Goal: Transaction & Acquisition: Purchase product/service

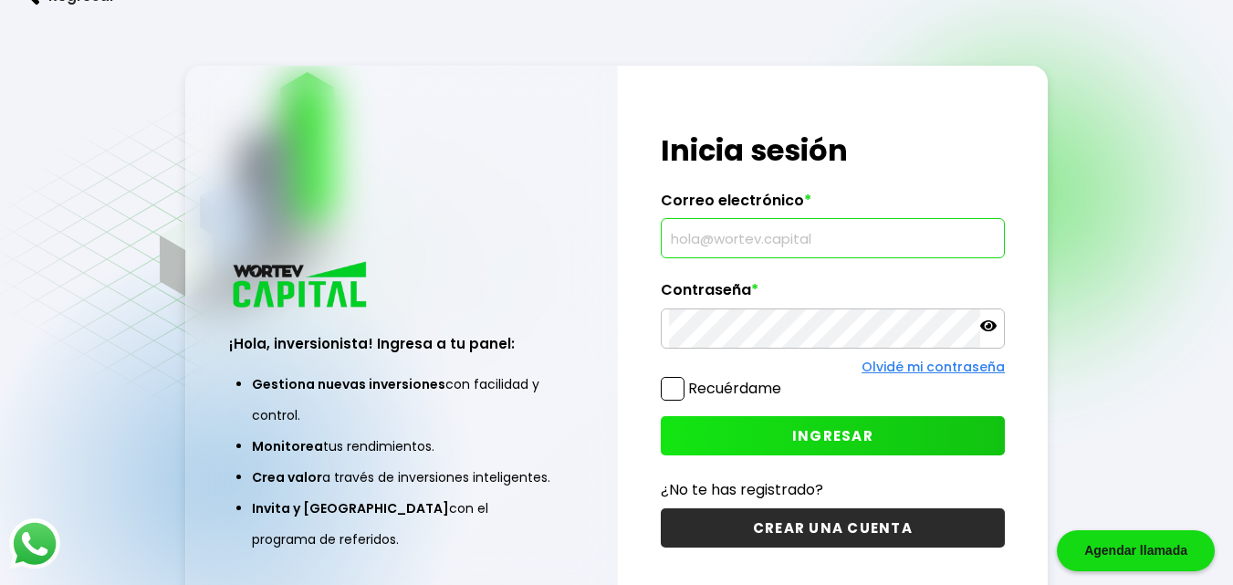
click at [711, 240] on input "text" at bounding box center [833, 238] width 328 height 38
type input "carmandoenriquez@hotmail.com"
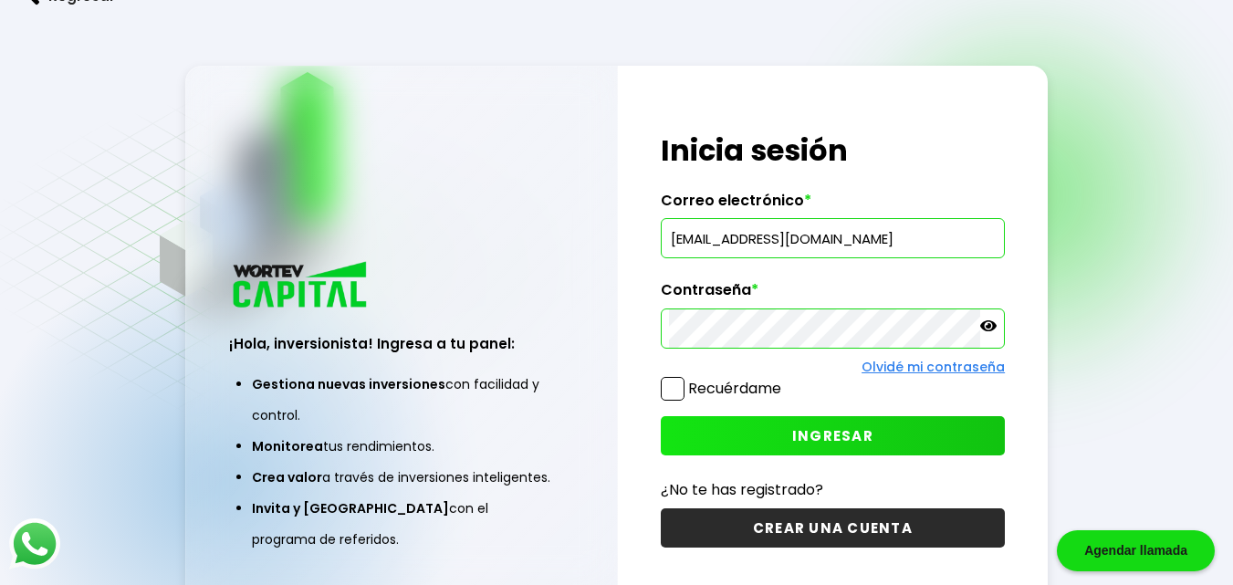
click at [821, 437] on span "INGRESAR" at bounding box center [832, 435] width 81 height 19
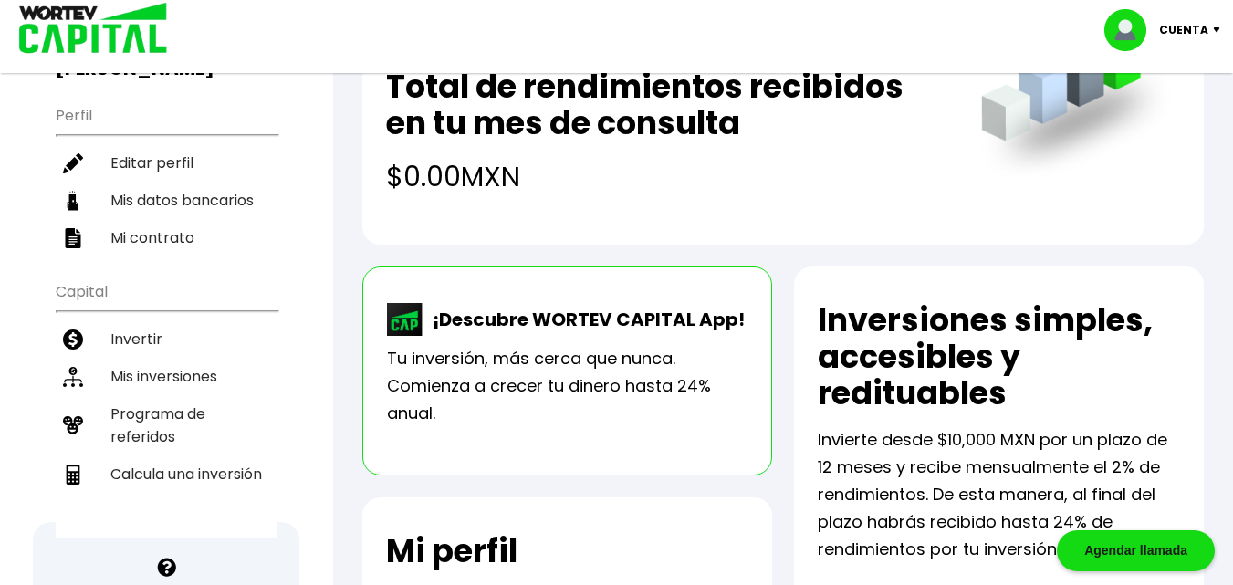
scroll to position [183, 0]
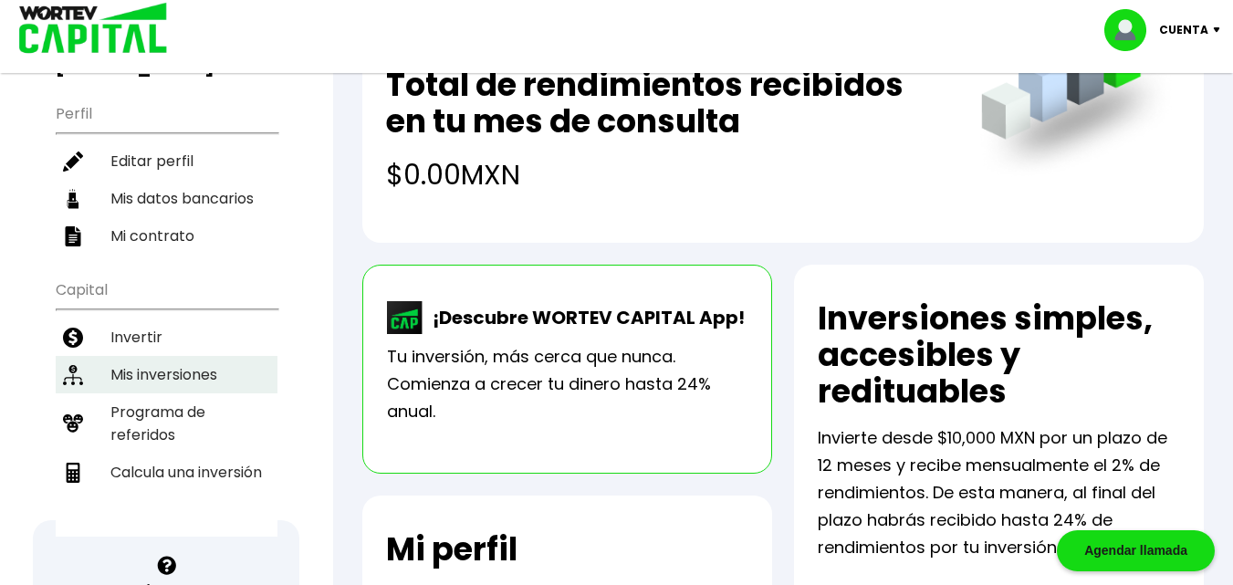
click at [164, 371] on li "Mis inversiones" at bounding box center [167, 374] width 222 height 37
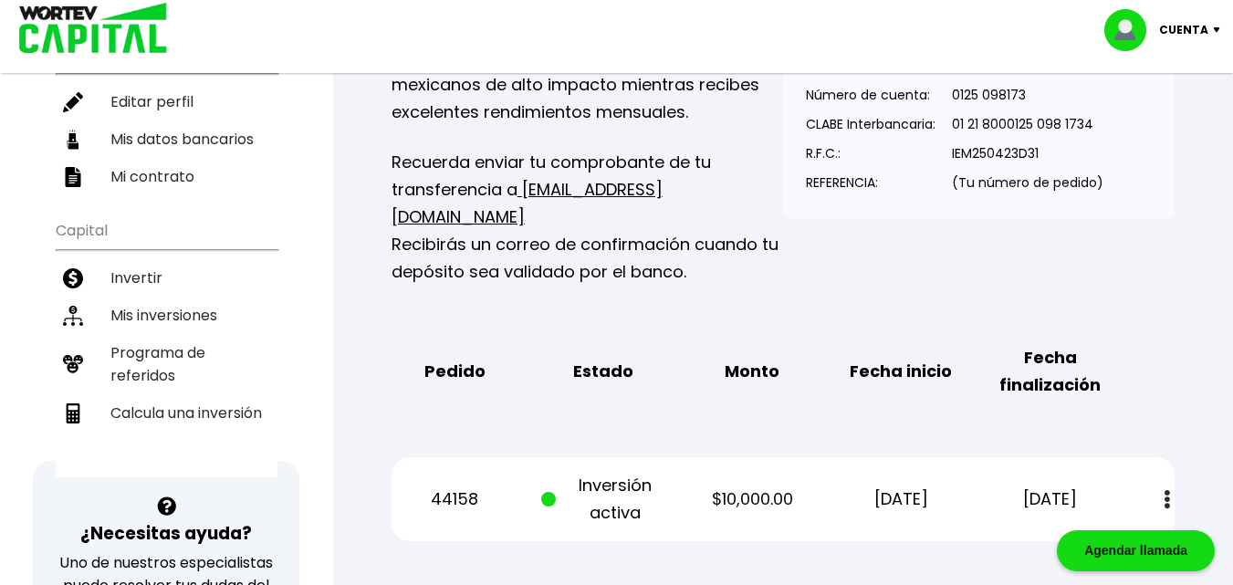
scroll to position [365, 0]
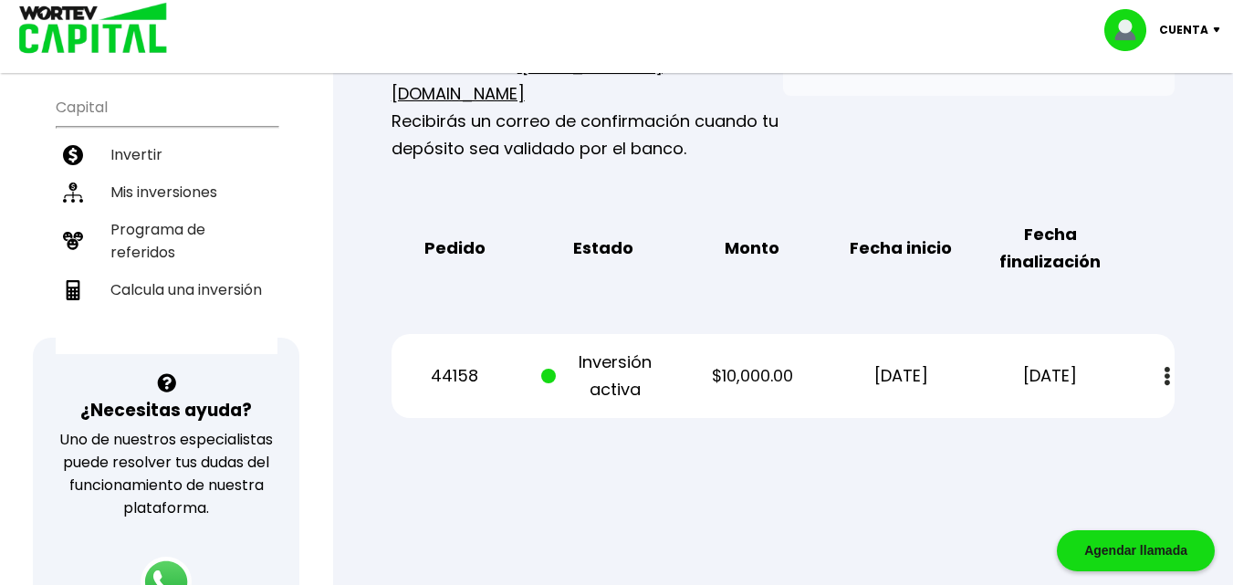
click at [1167, 367] on img at bounding box center [1166, 376] width 5 height 19
click at [1040, 414] on link "Estado de cuenta" at bounding box center [1042, 425] width 128 height 23
click at [646, 436] on div "Regresar Mis inversiones Como inversionista activo de WORTEV CAPITAL, apoyas el…" at bounding box center [783, 95] width 900 height 764
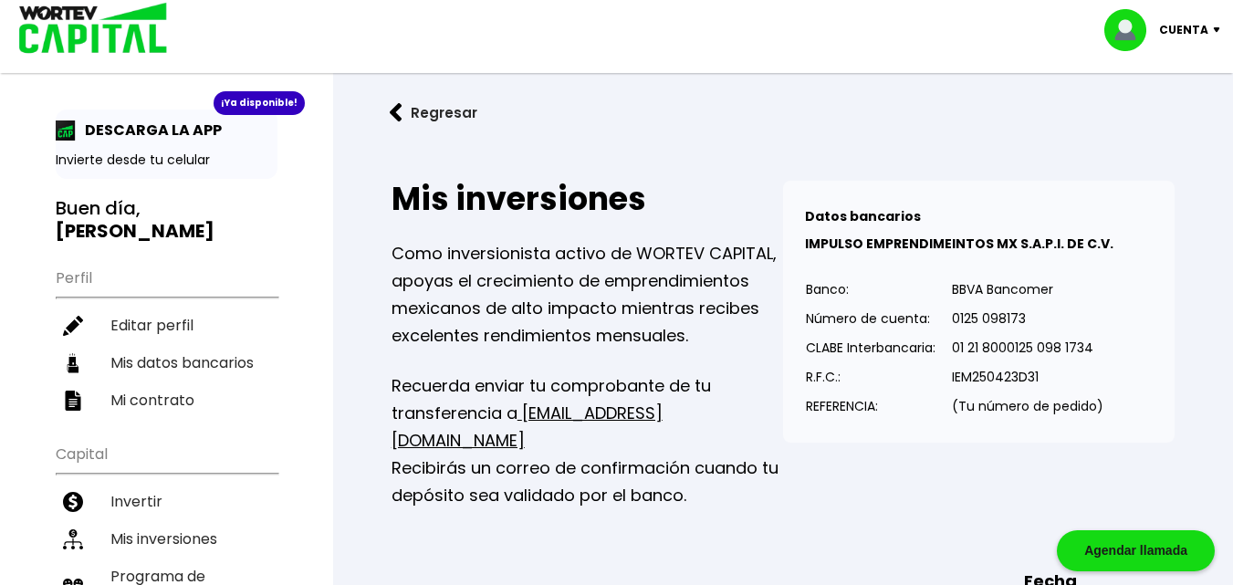
scroll to position [0, 0]
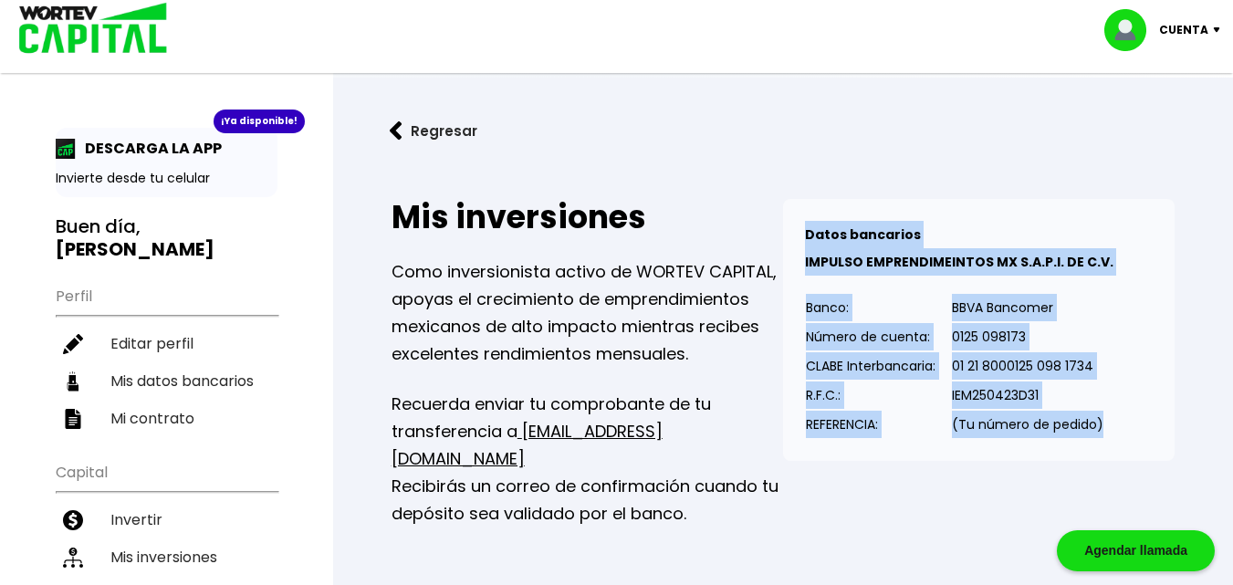
drag, startPoint x: 807, startPoint y: 232, endPoint x: 1109, endPoint y: 428, distance: 360.2
click at [1109, 428] on div "Datos bancarios VER MENOS IMPULSO EMPRENDIMEINTOS MX S.A.P.I. DE C.V. Banco: Nú…" at bounding box center [978, 330] width 391 height 262
copy div "Datos bancarios VER MENOS IMPULSO EMPRENDIMEINTOS MX S.A.P.I. DE C.V. Banco: Nú…"
click at [398, 124] on img at bounding box center [396, 130] width 13 height 19
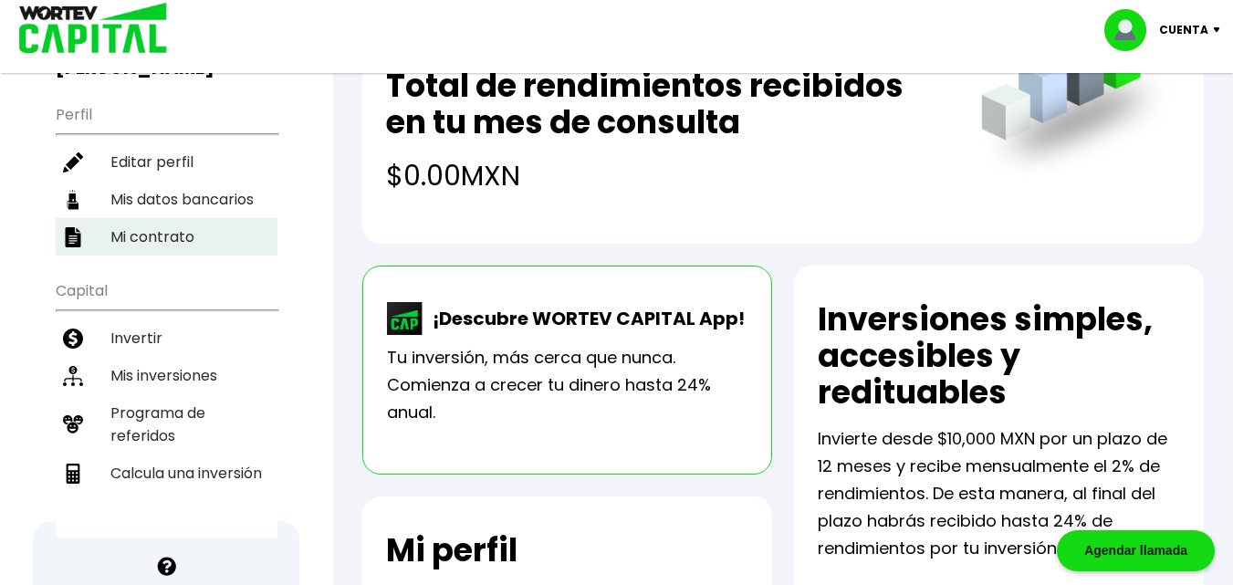
scroll to position [183, 0]
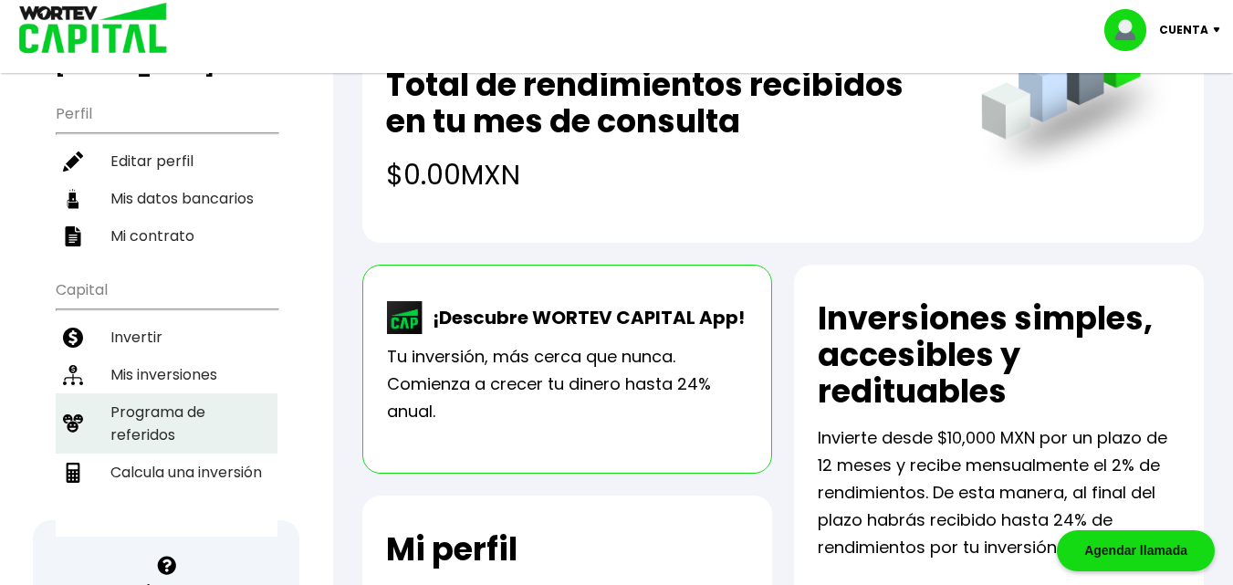
click at [159, 423] on li "Programa de referidos" at bounding box center [167, 423] width 222 height 60
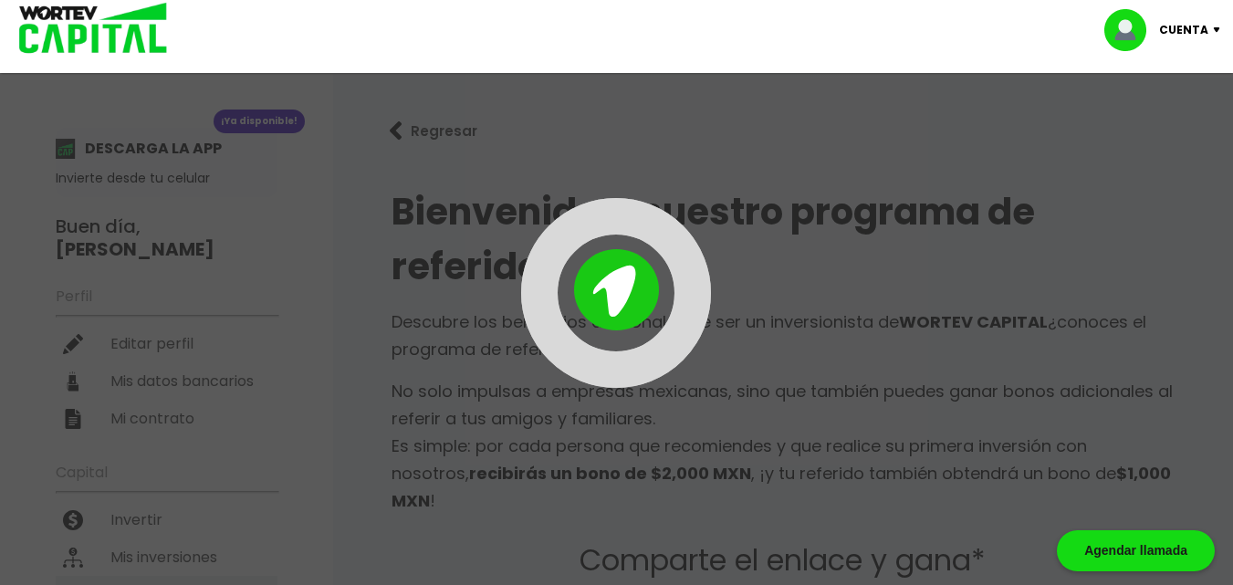
type input "https://panel-mx.wortev.capital/register?ref=carmandoenriquez"
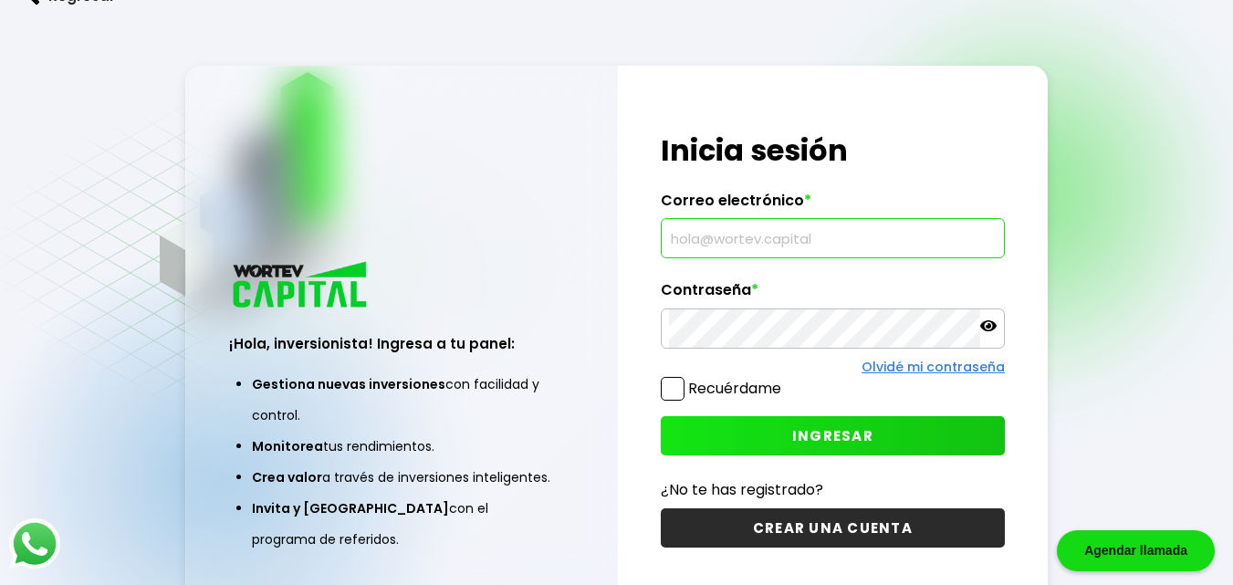
click at [692, 245] on input "text" at bounding box center [833, 238] width 328 height 38
type input "[EMAIL_ADDRESS][DOMAIN_NAME]"
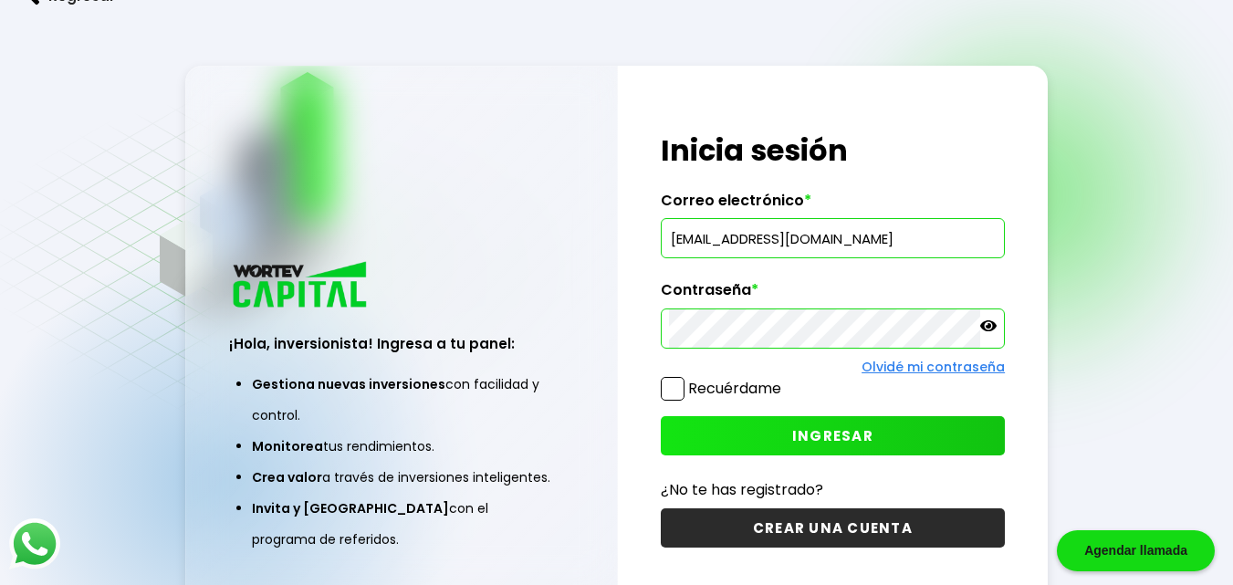
click at [833, 437] on span "INGRESAR" at bounding box center [832, 435] width 81 height 19
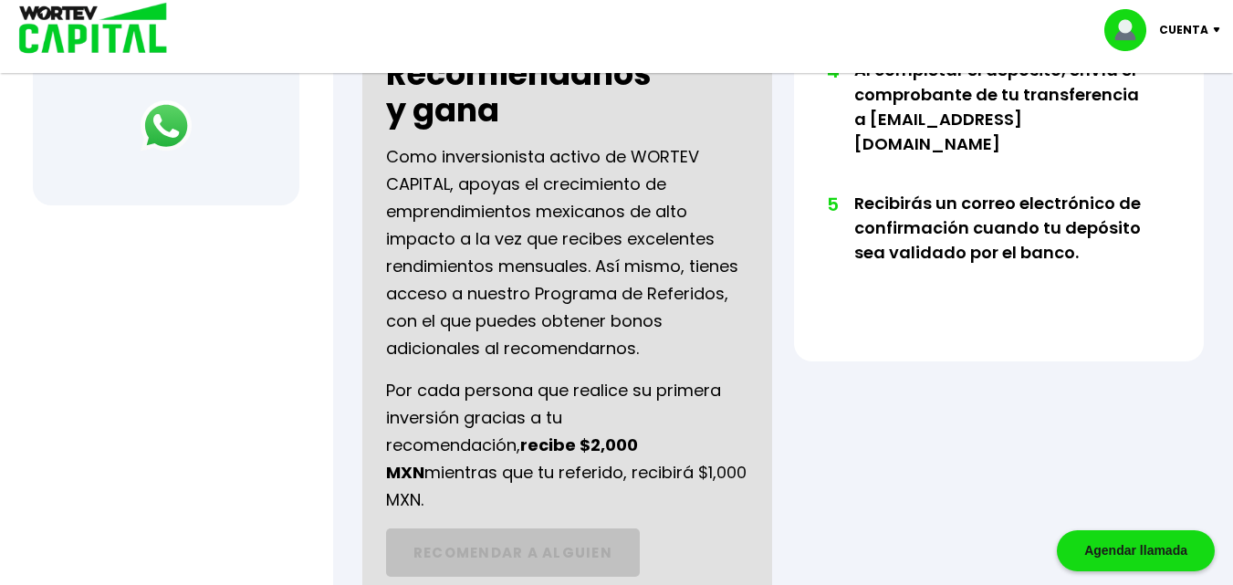
scroll to position [456, 0]
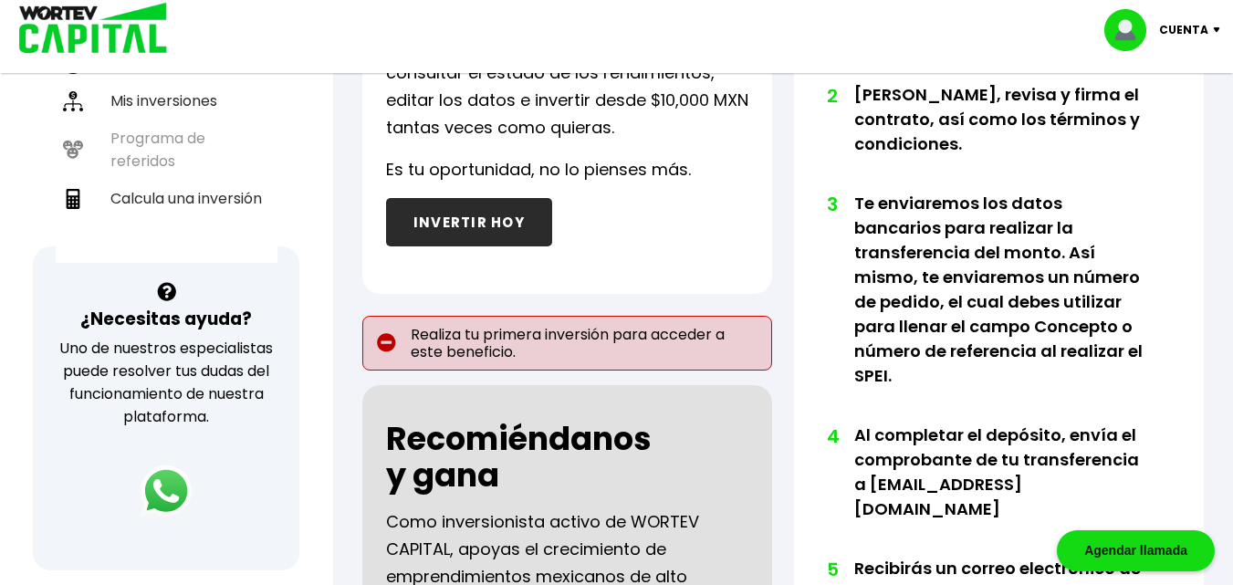
click at [496, 217] on button "INVERTIR HOY" at bounding box center [469, 222] width 166 height 48
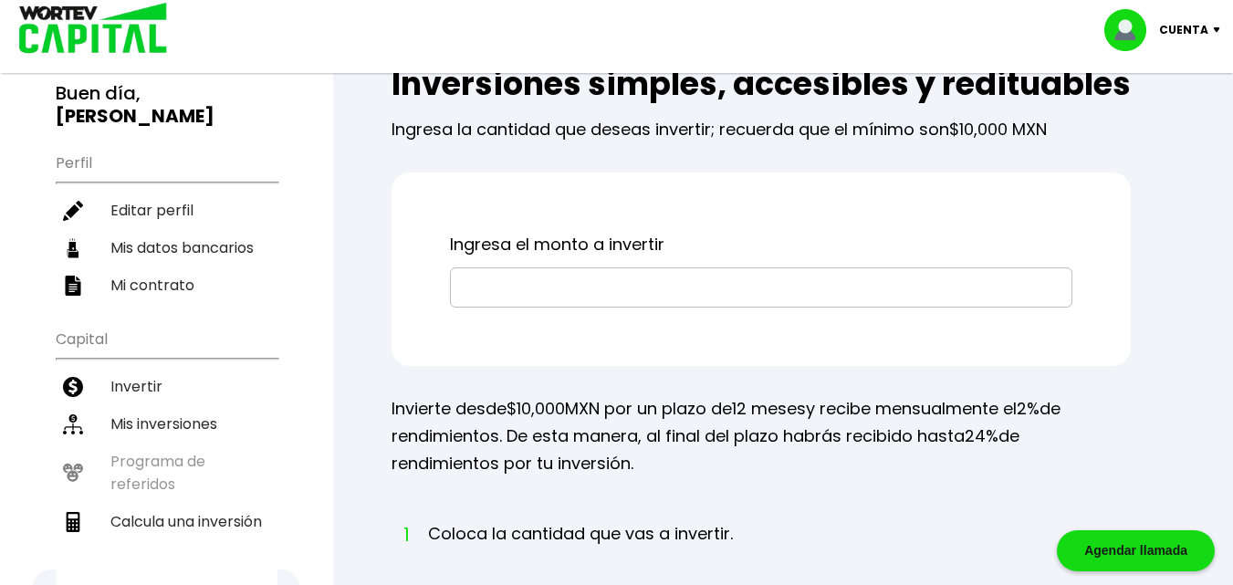
scroll to position [91, 0]
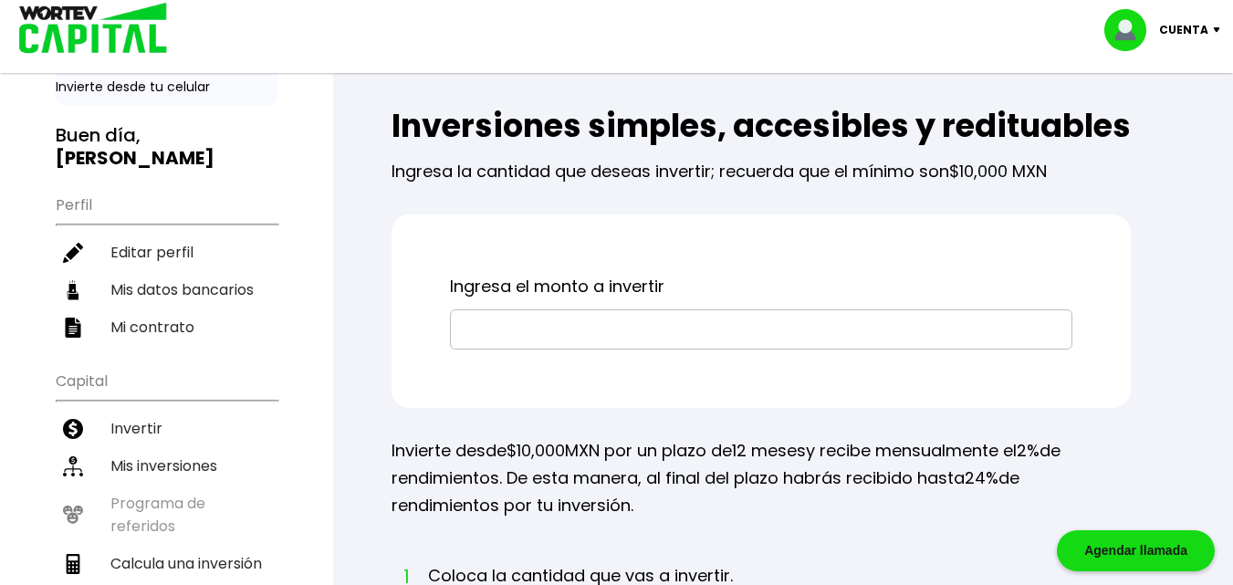
click at [510, 349] on input "text" at bounding box center [761, 329] width 606 height 38
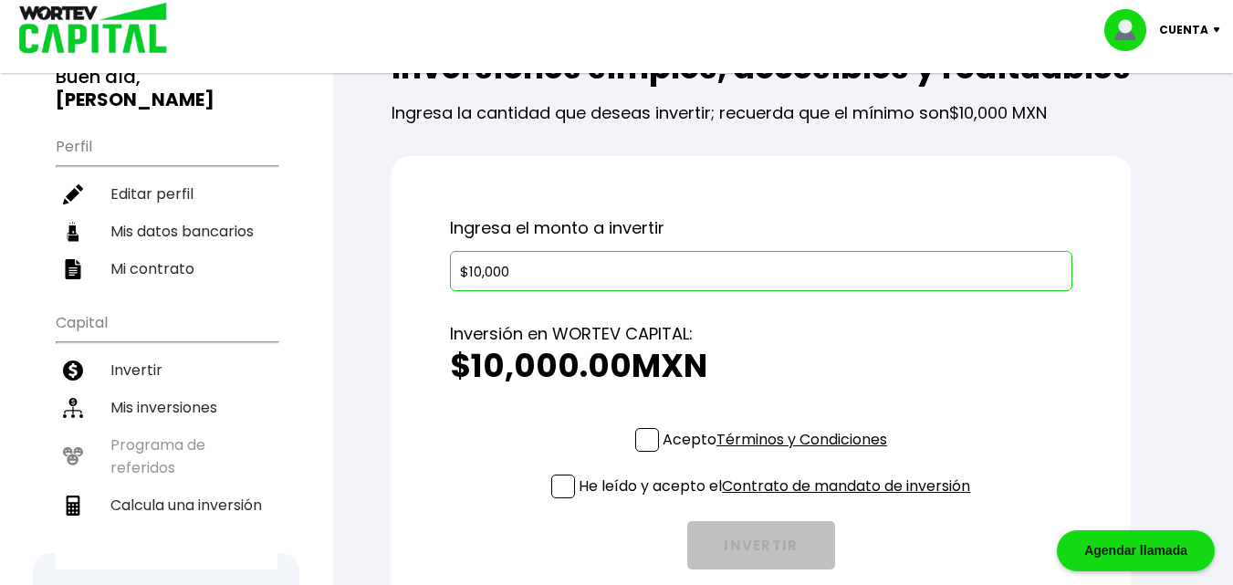
scroll to position [183, 0]
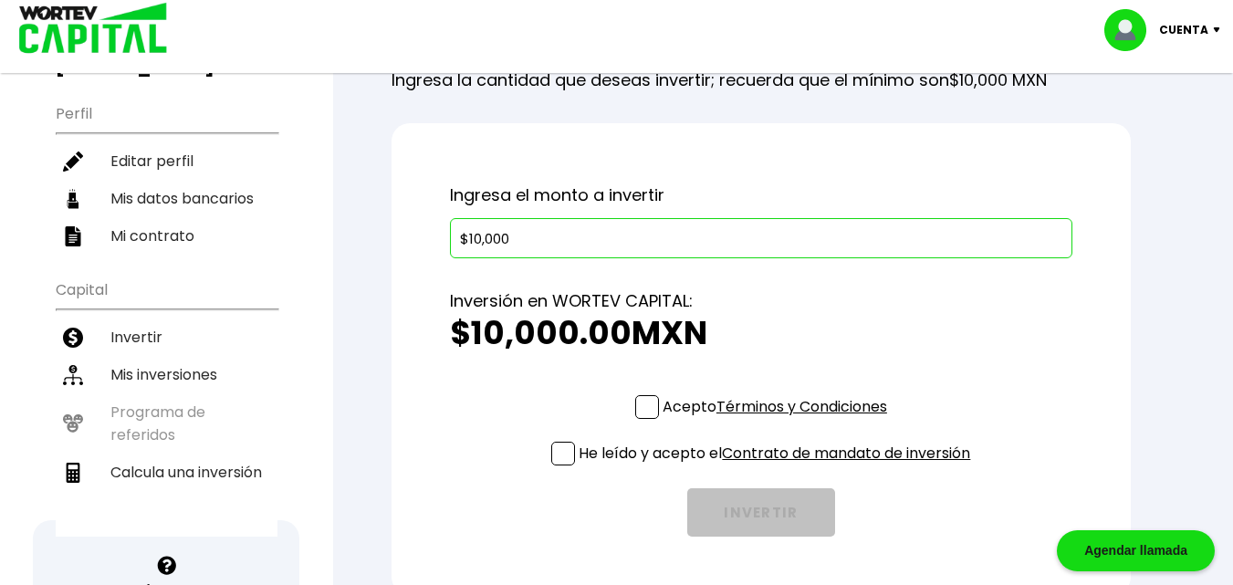
type input "$10,000"
click at [637, 419] on span at bounding box center [647, 407] width 24 height 24
click at [778, 421] on input "Acepto Términos y Condiciones" at bounding box center [778, 421] width 0 height 0
click at [563, 465] on span at bounding box center [563, 454] width 24 height 24
click at [778, 467] on input "He leído y acepto el Contrato de mandato de inversión" at bounding box center [778, 467] width 0 height 0
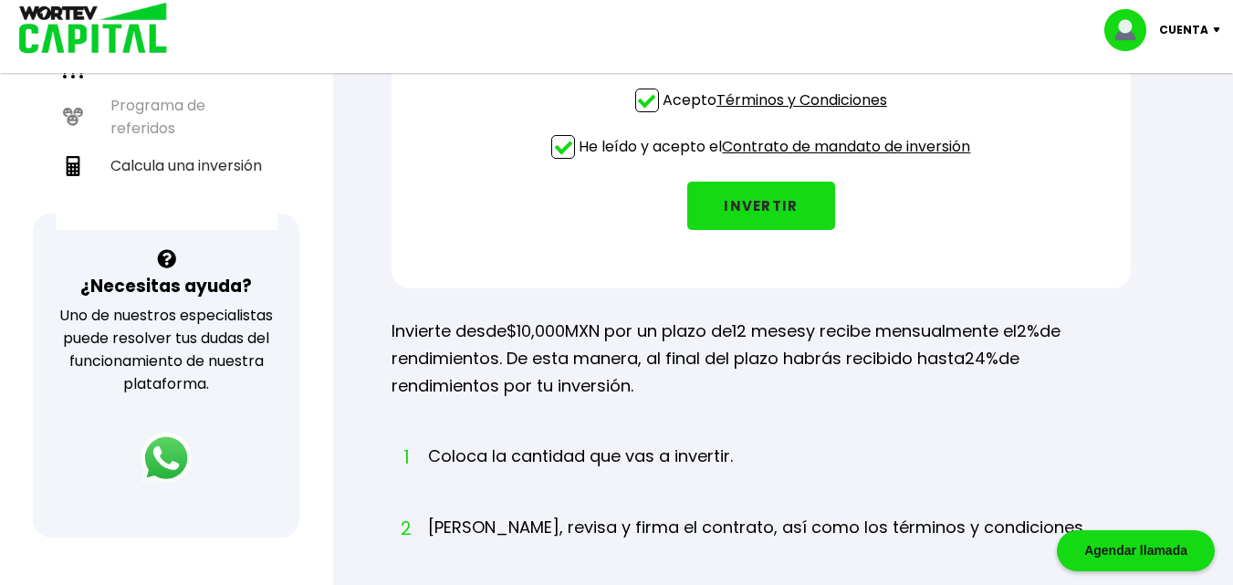
scroll to position [456, 0]
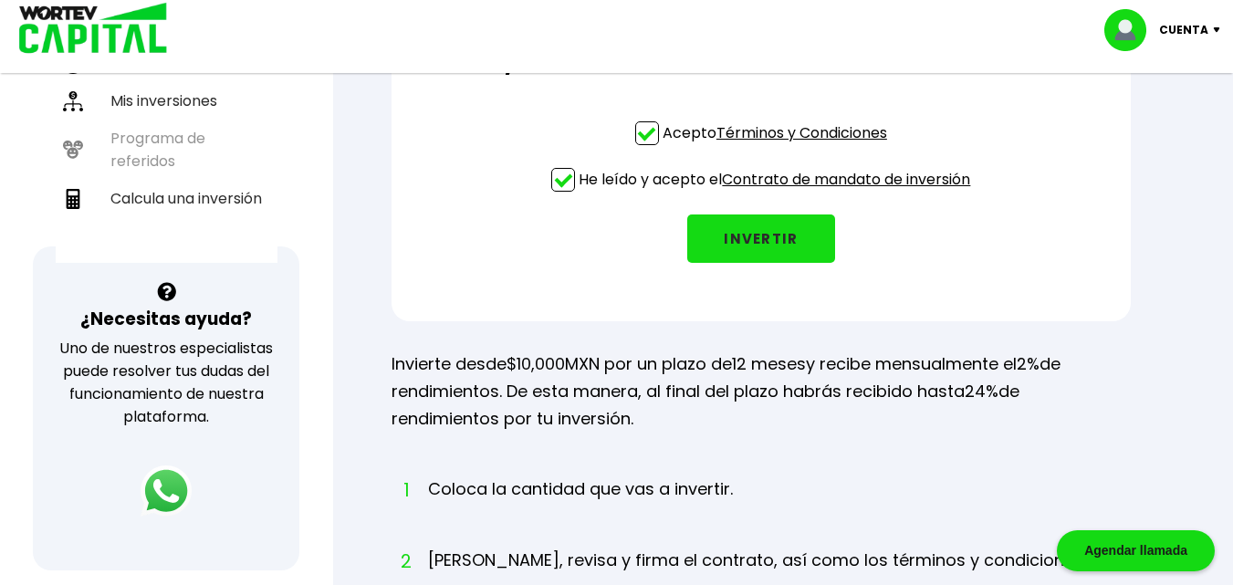
click at [753, 263] on button "INVERTIR" at bounding box center [761, 238] width 148 height 48
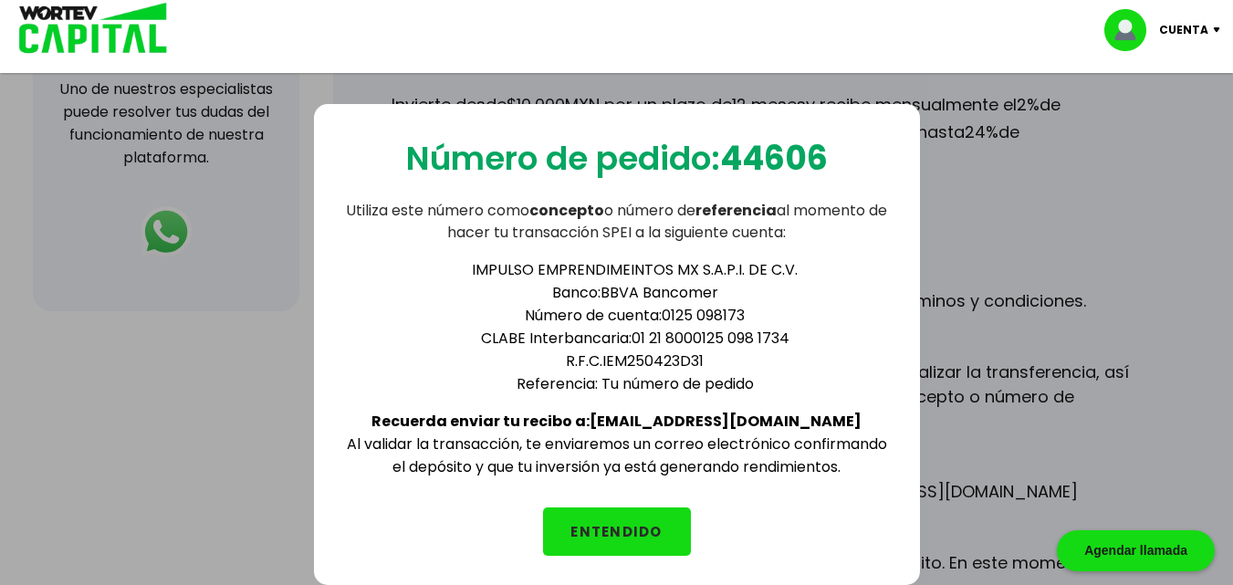
scroll to position [730, 0]
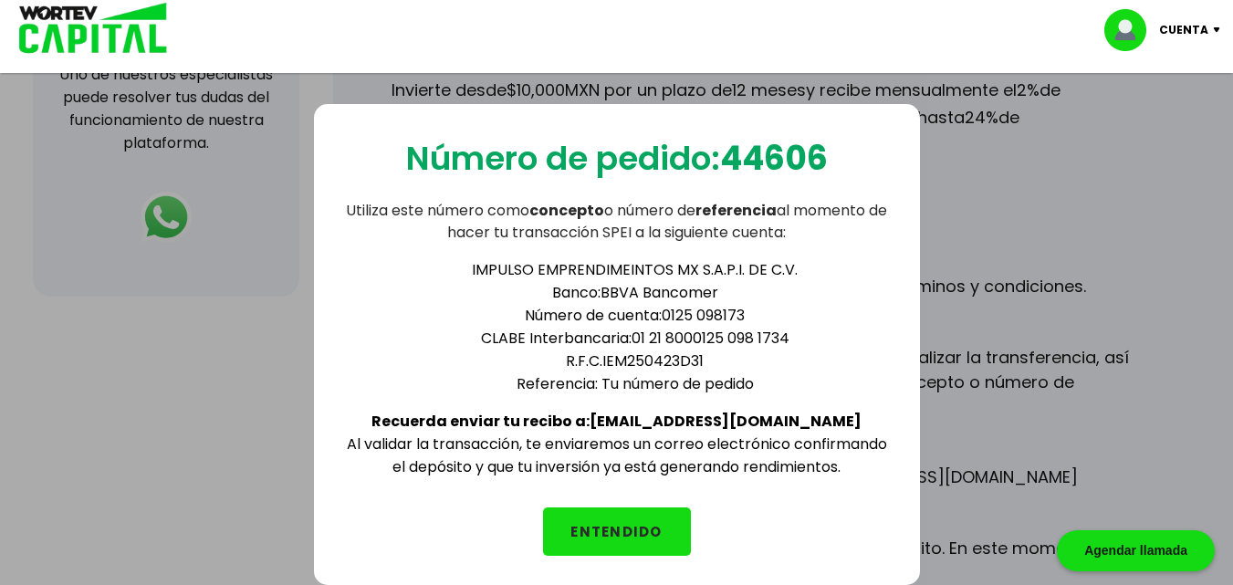
click at [629, 526] on button "ENTENDIDO" at bounding box center [617, 531] width 148 height 48
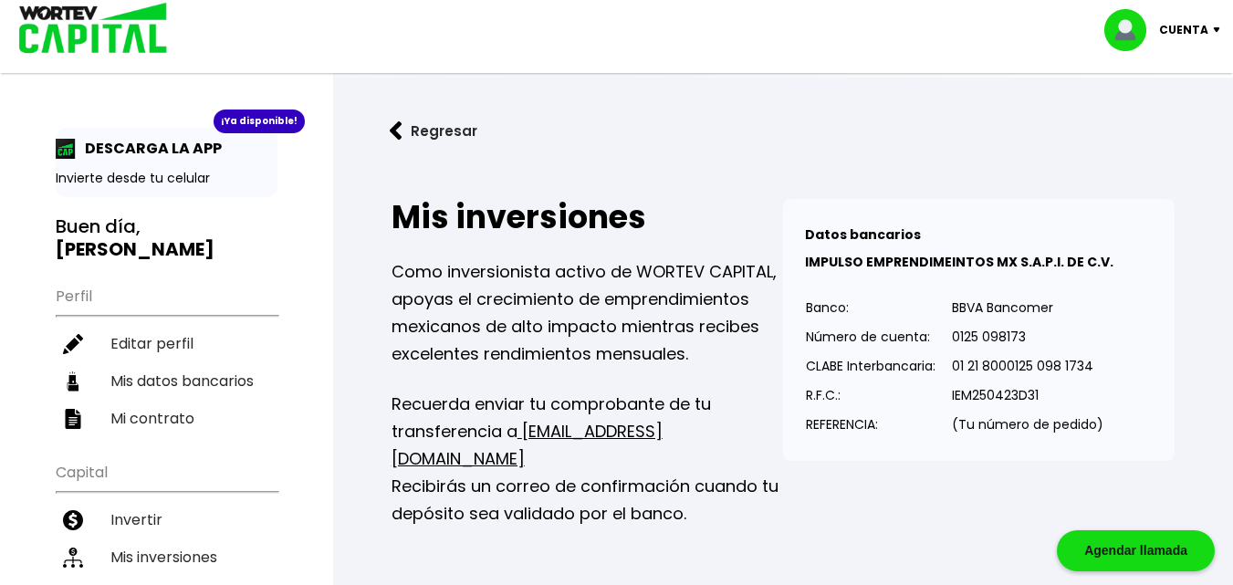
click at [395, 126] on img at bounding box center [396, 130] width 13 height 19
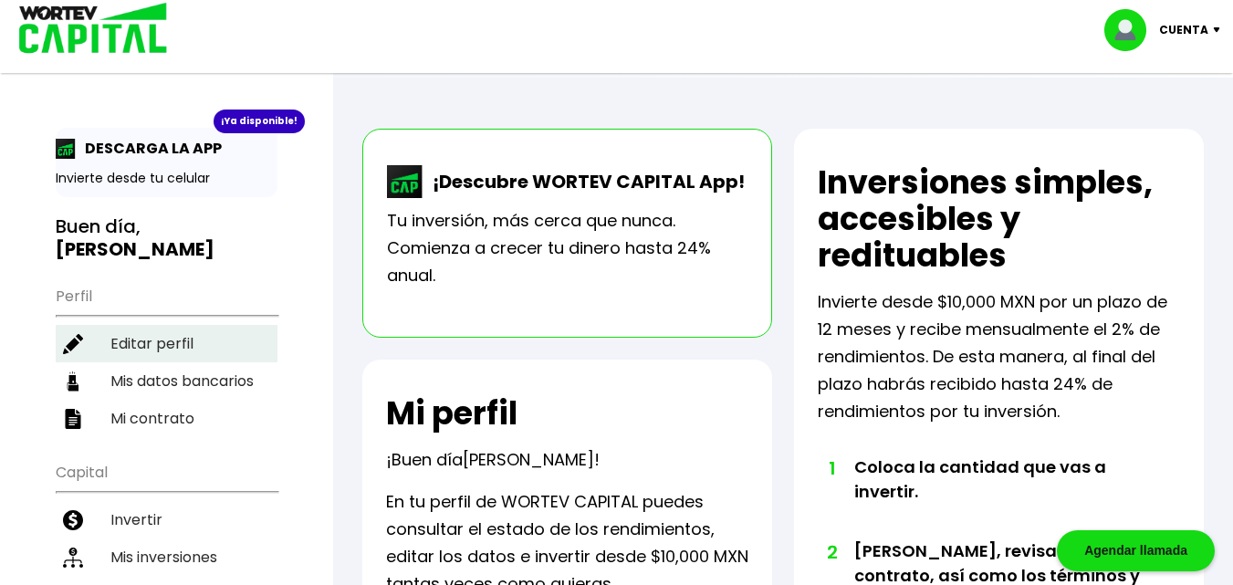
click at [127, 325] on li "Editar perfil" at bounding box center [167, 343] width 222 height 37
select select "Mujer"
select select "Licenciatura"
select select "JA"
select select "BBVA Bancomer"
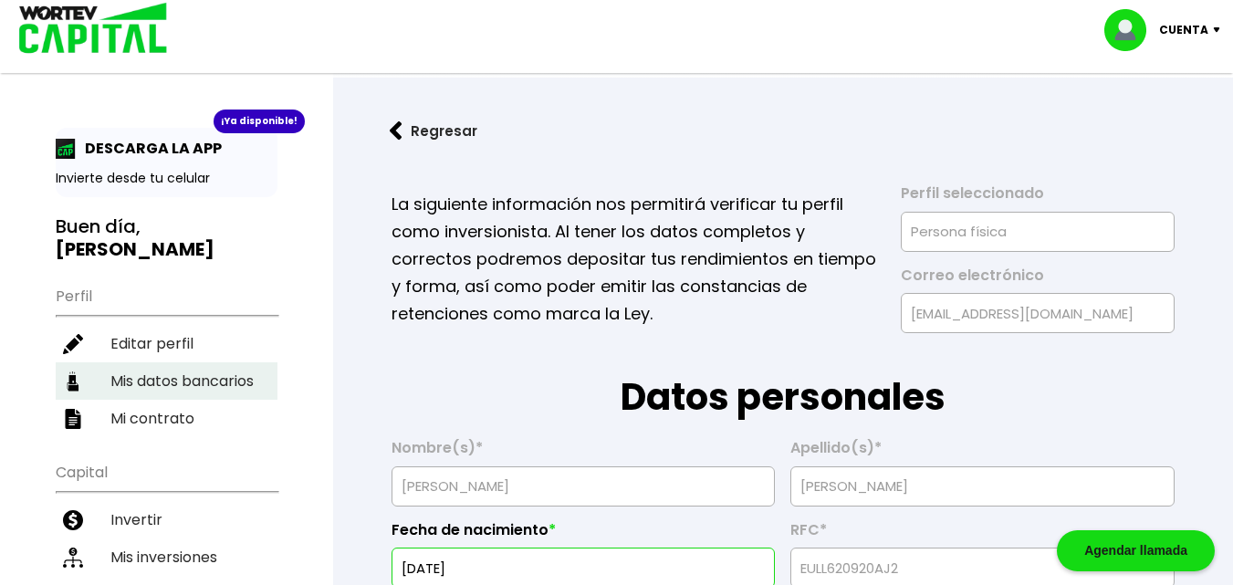
click at [160, 363] on li "Mis datos bancarios" at bounding box center [167, 380] width 222 height 37
select select "BBVA Bancomer"
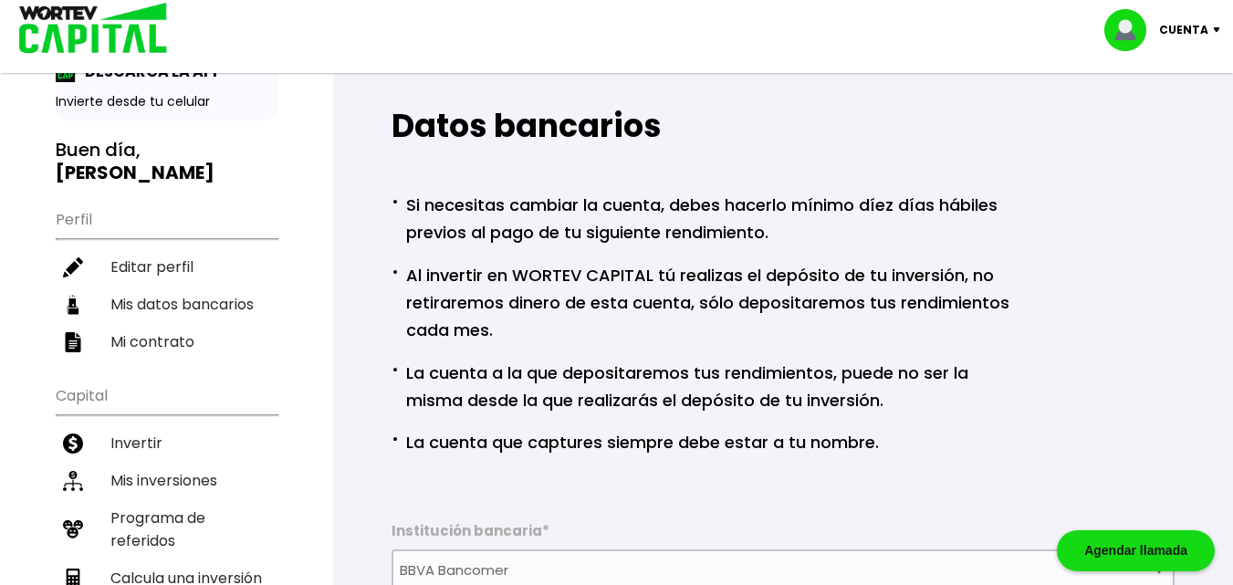
scroll to position [274, 0]
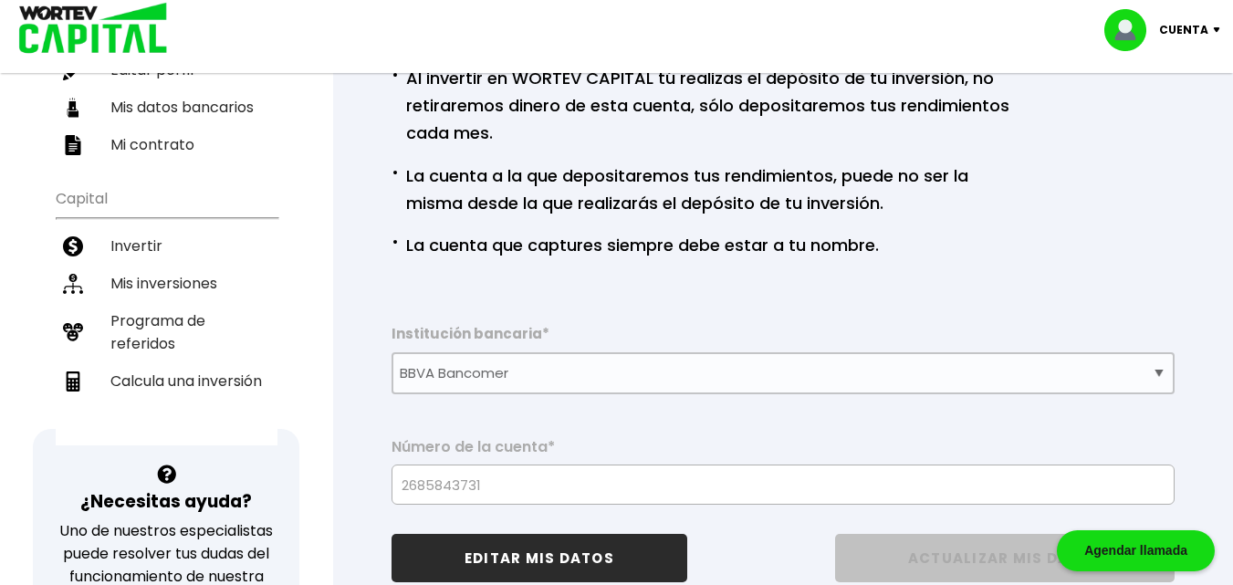
click at [183, 265] on li "Mis inversiones" at bounding box center [167, 283] width 222 height 37
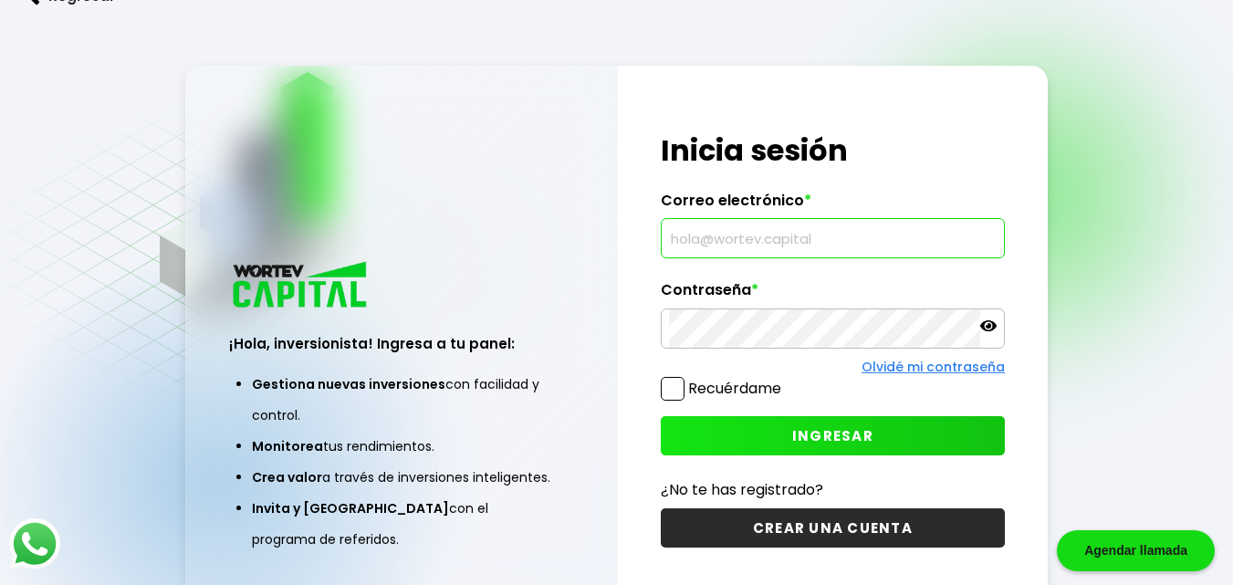
click at [700, 240] on input "text" at bounding box center [833, 238] width 328 height 38
type input "[EMAIL_ADDRESS][DOMAIN_NAME]"
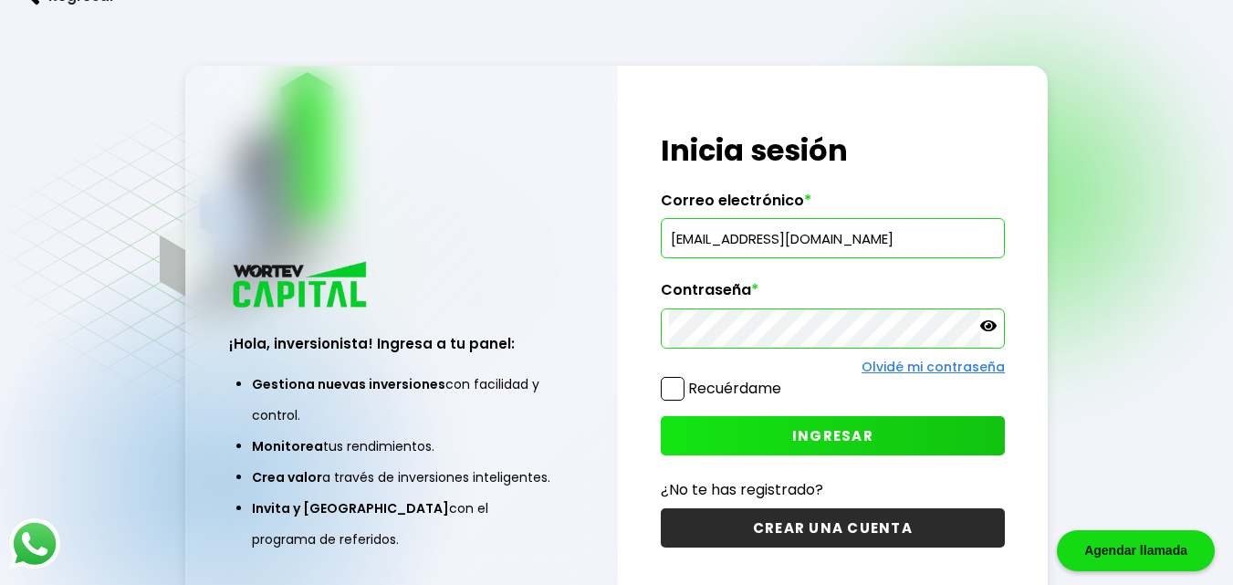
click at [833, 429] on span "INGRESAR" at bounding box center [832, 435] width 81 height 19
